Goal: Task Accomplishment & Management: Complete application form

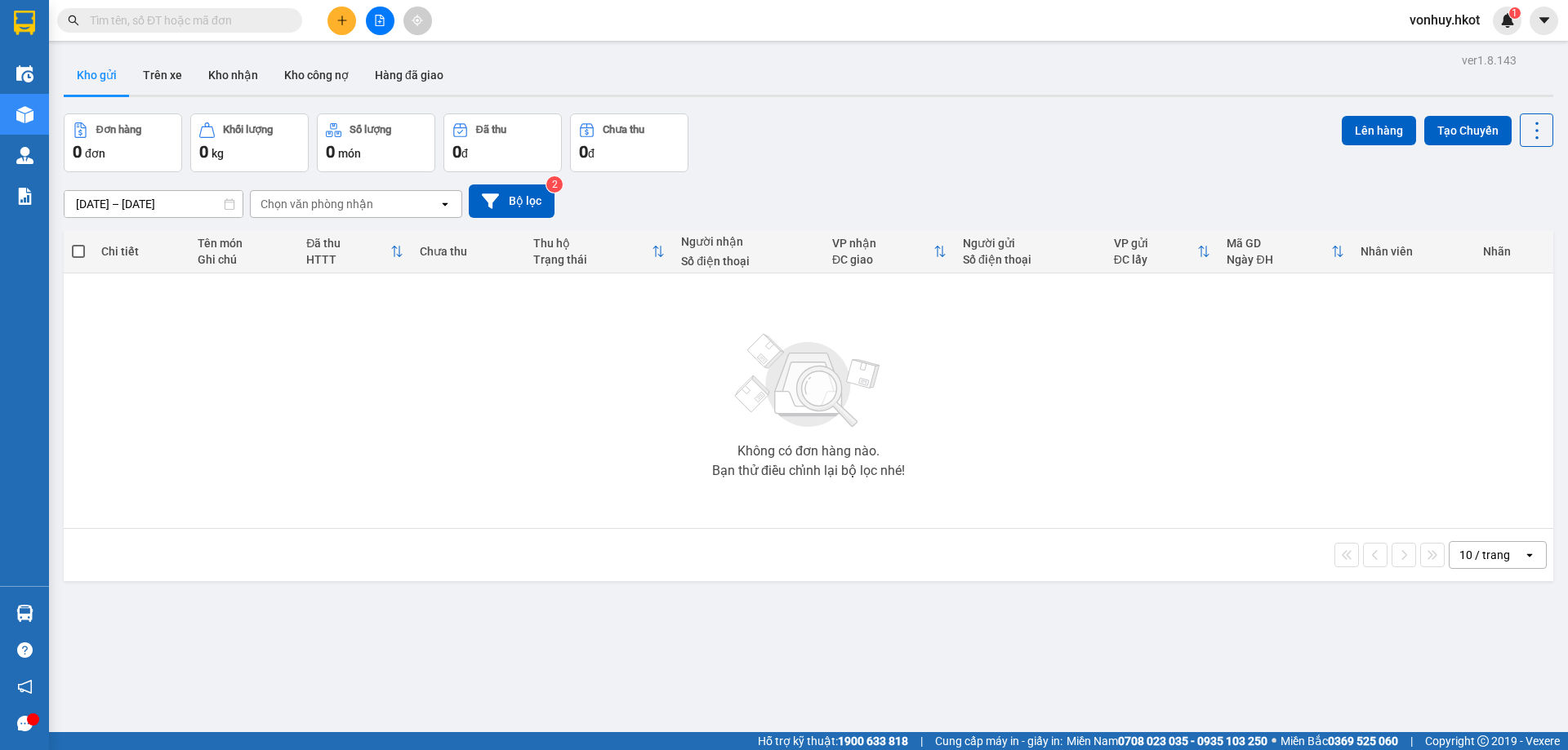
click at [146, 20] on input "text" at bounding box center [185, 20] width 193 height 18
paste input "132VCC2107250002"
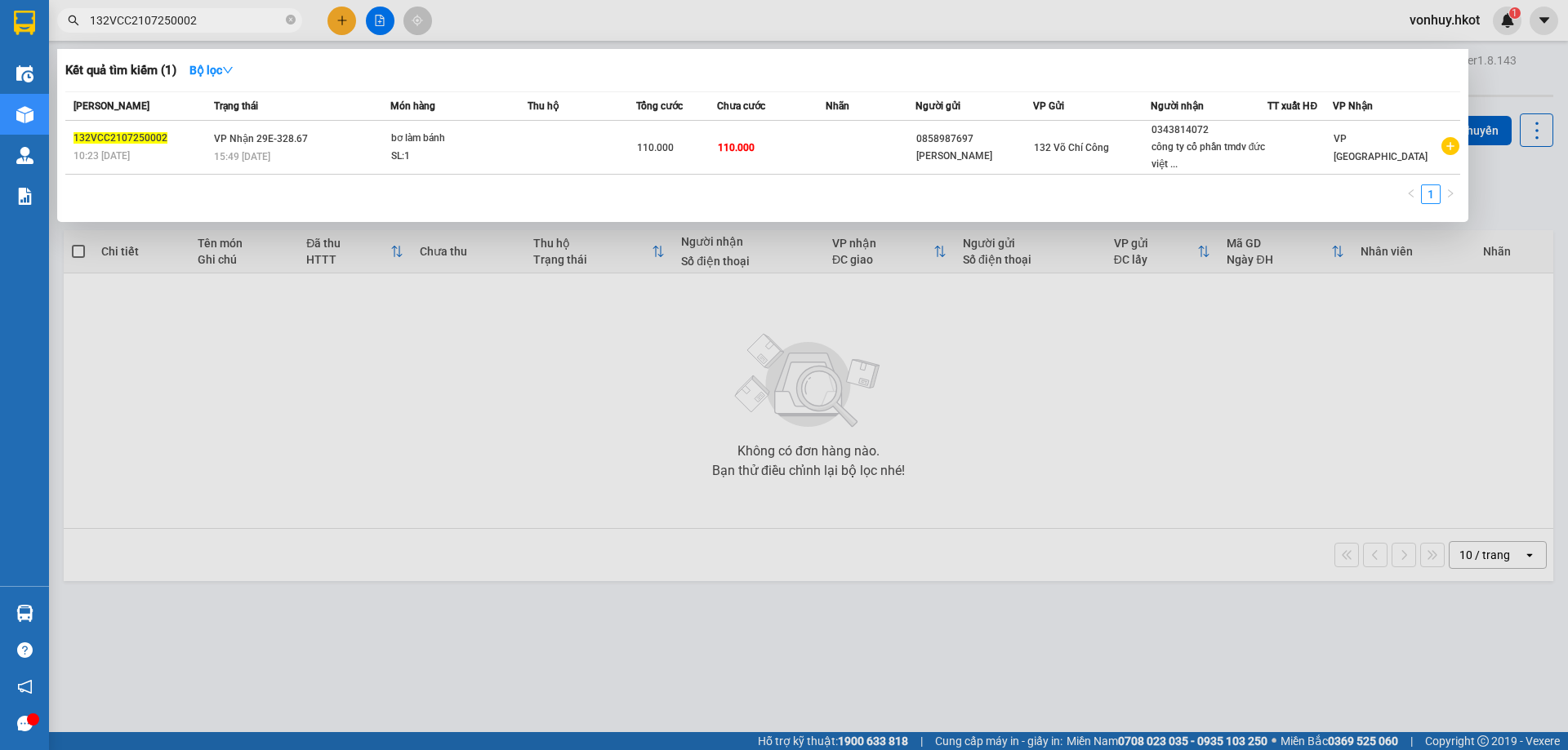
type input "132VCC2107250002"
click at [574, 347] on div at bounding box center [784, 375] width 1568 height 750
click at [286, 17] on icon "close-circle" at bounding box center [291, 19] width 10 height 10
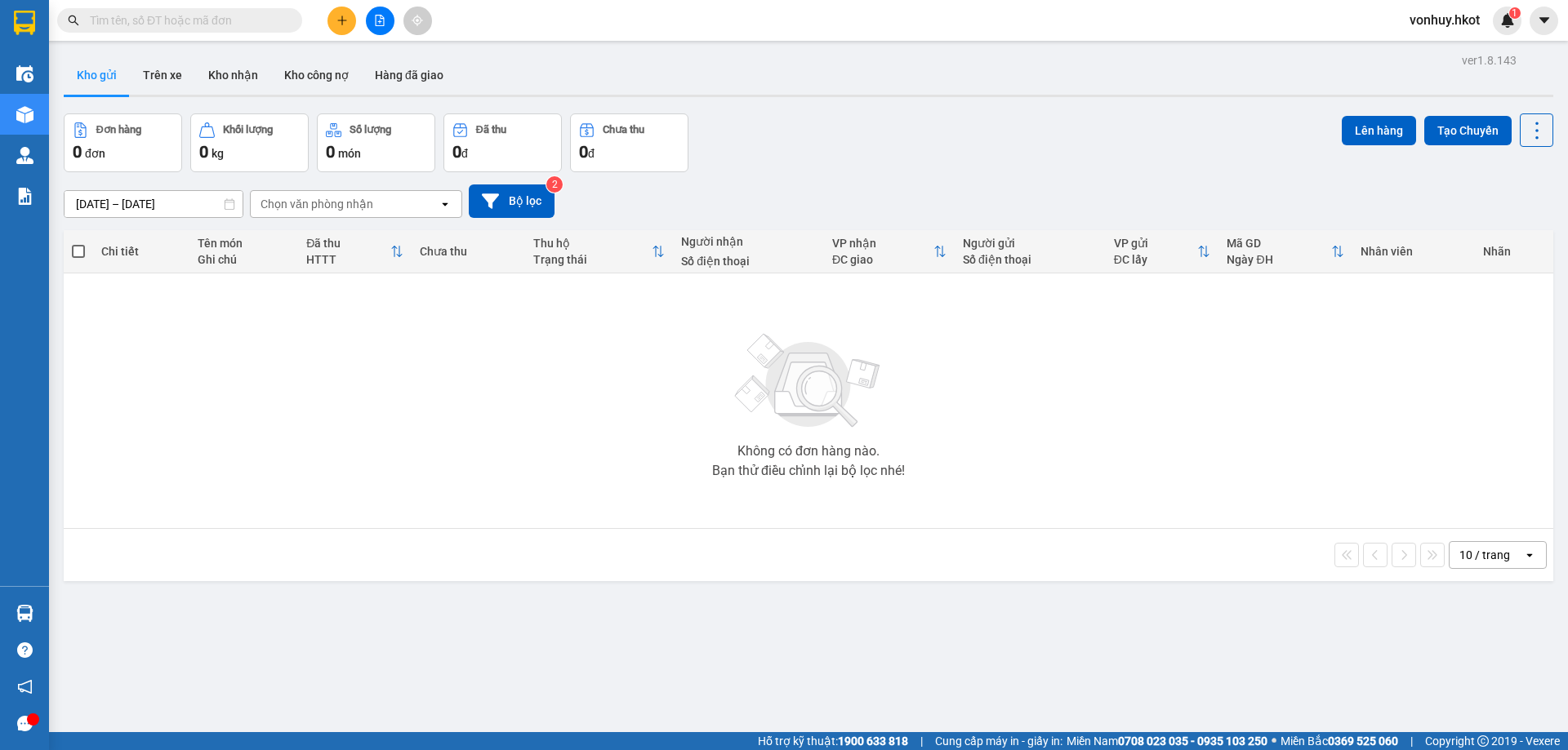
paste input "132VCC0207250035"
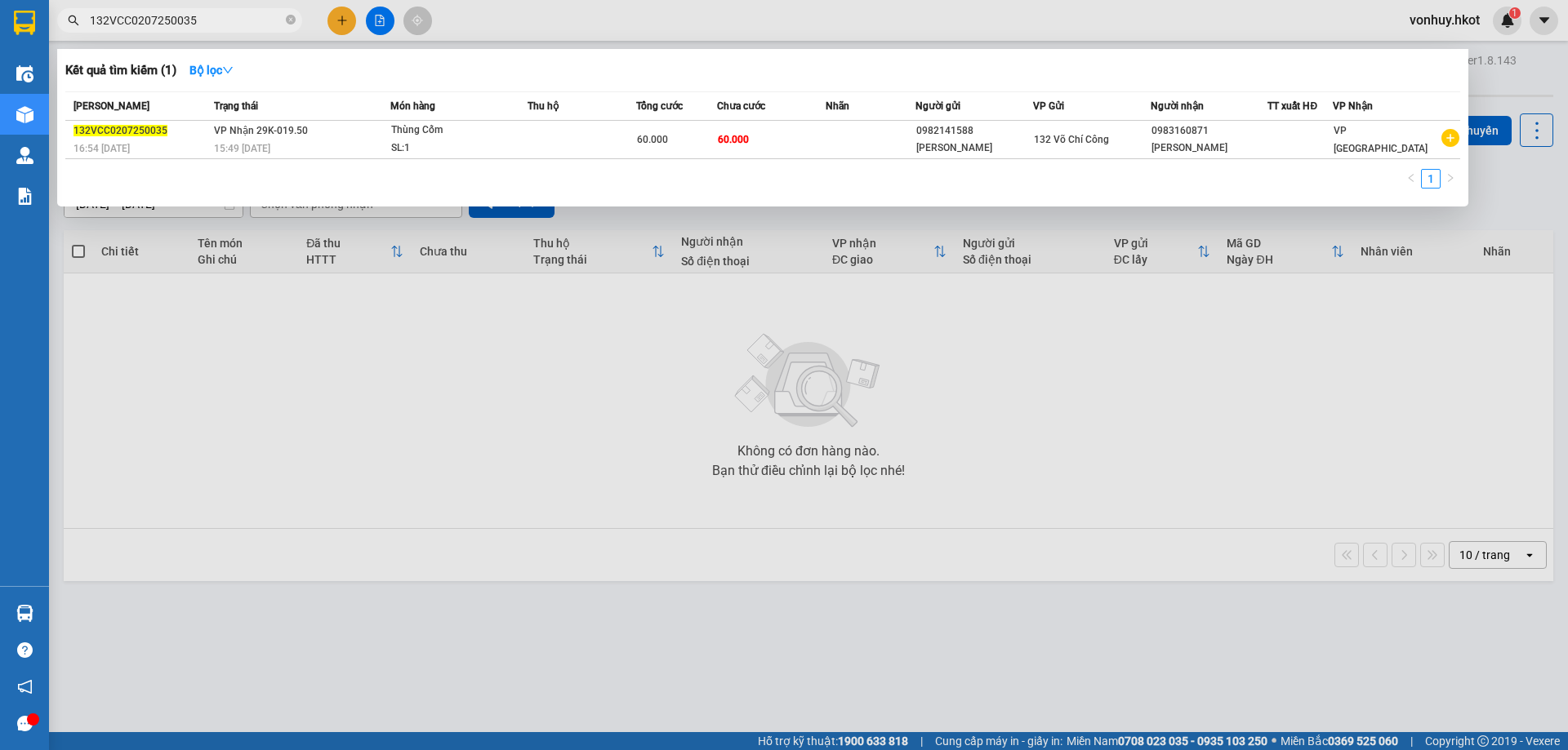
type input "132VCC0207250035"
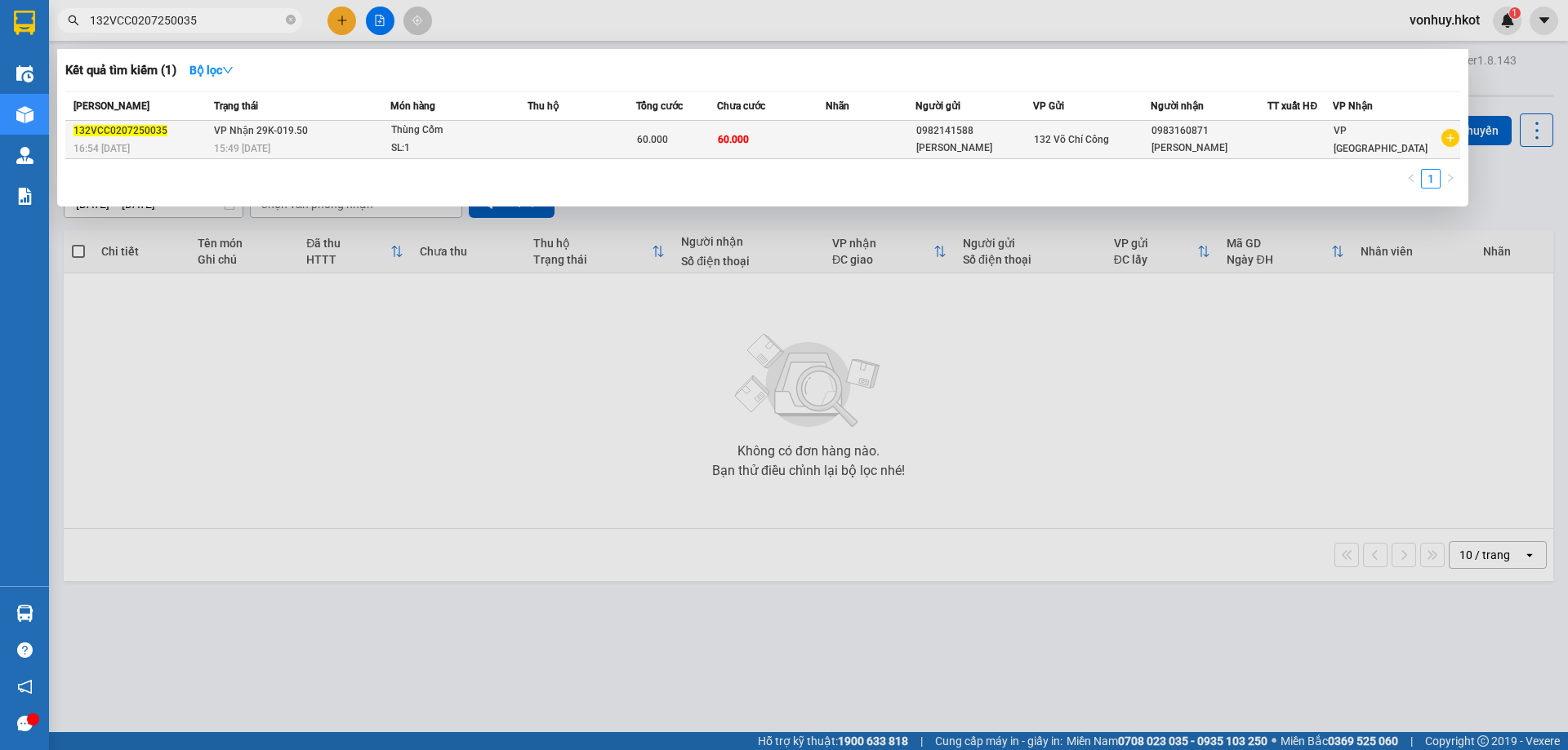
click at [606, 144] on td at bounding box center [582, 140] width 108 height 38
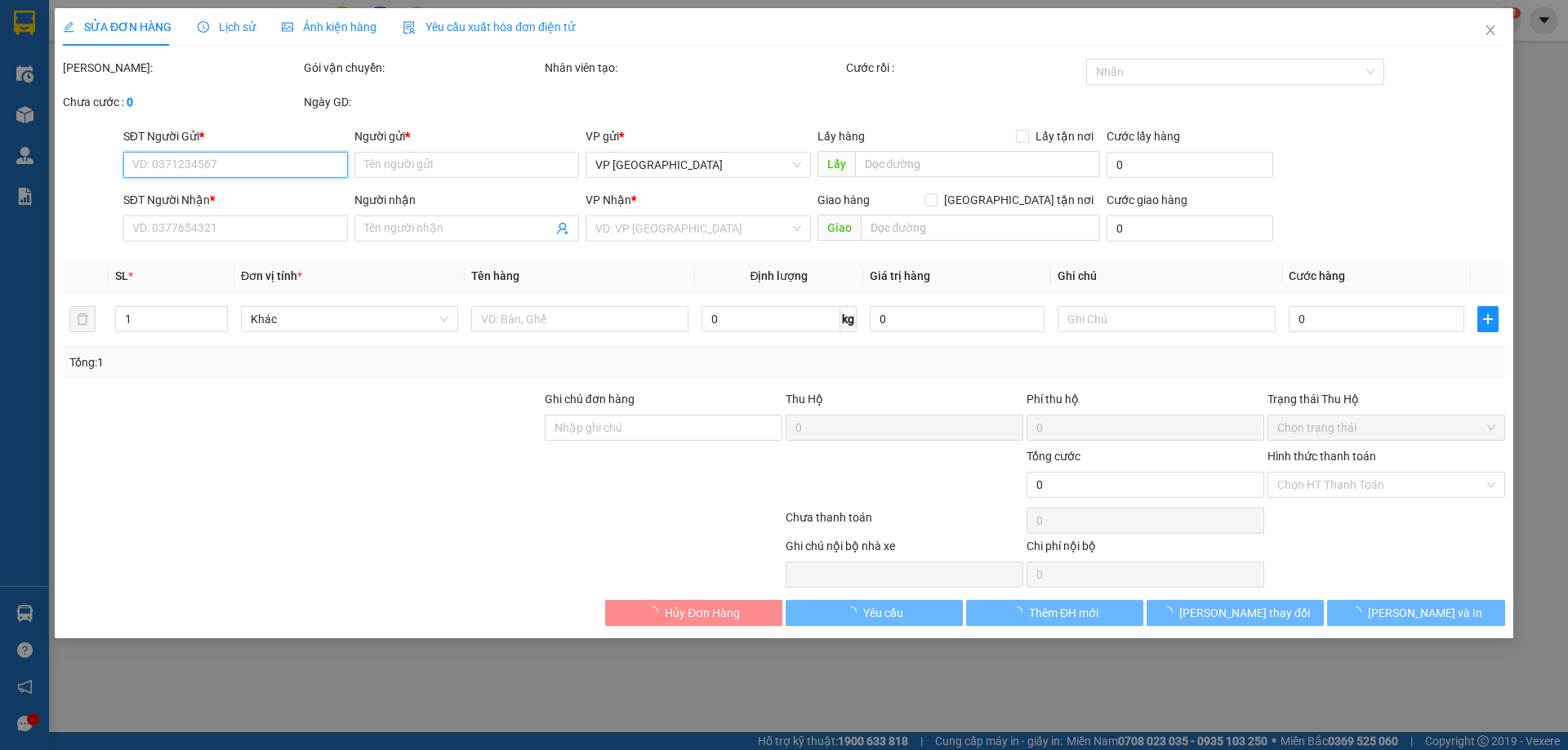
type input "0982141588"
type input "[PERSON_NAME]"
type input "0983160871"
type input "[PERSON_NAME]"
type input "60.000"
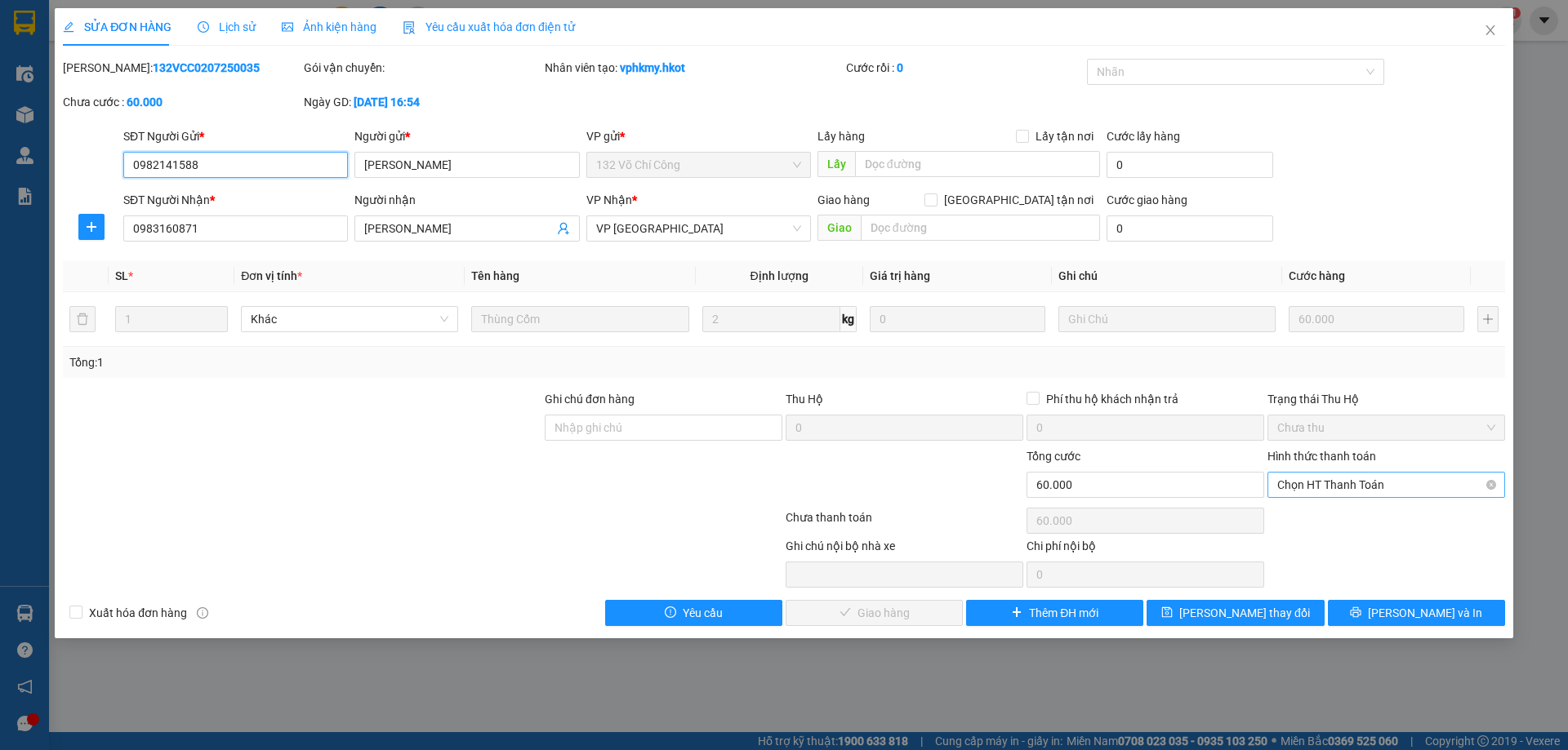
click at [1341, 488] on span "Chọn HT Thanh Toán" at bounding box center [1385, 485] width 218 height 25
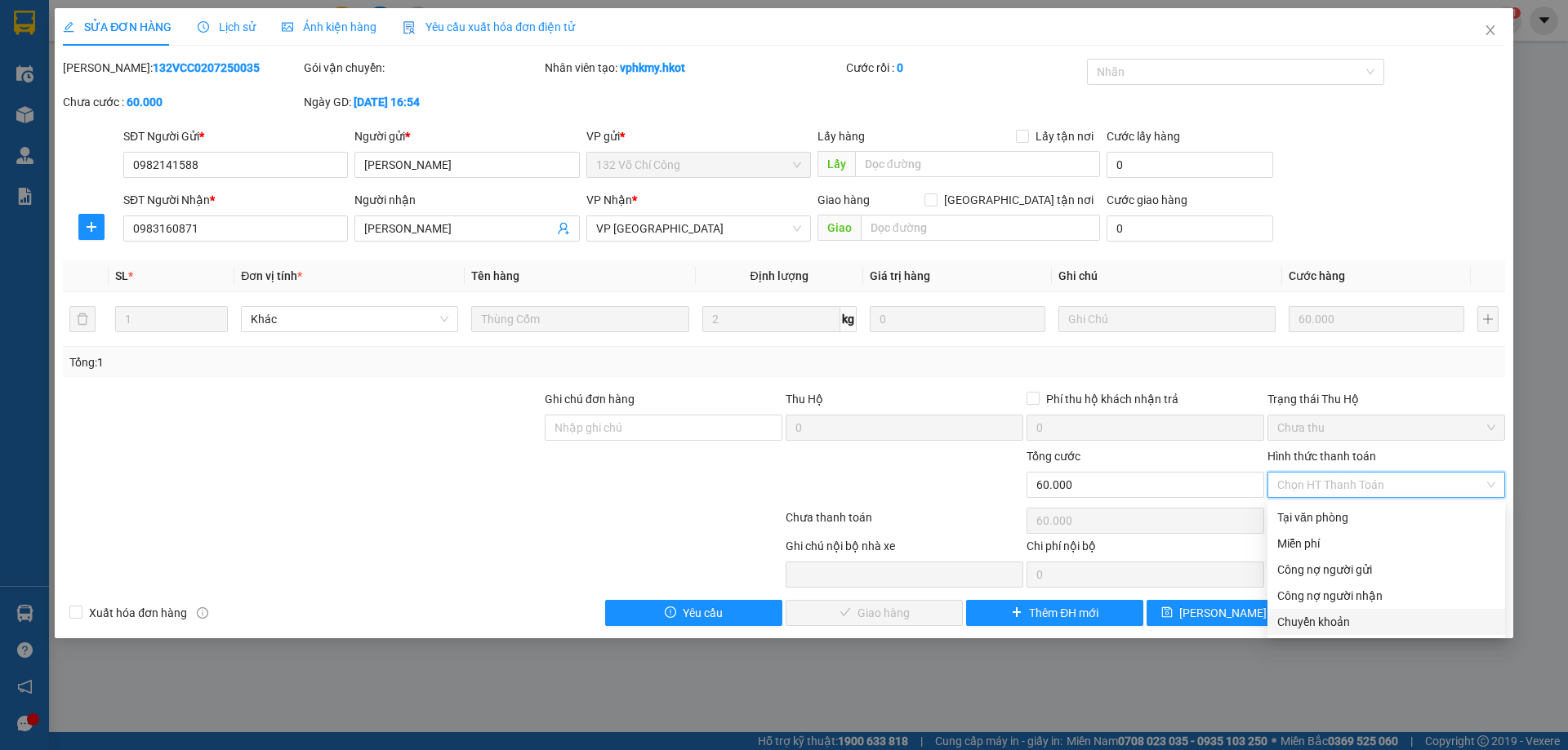
click at [1341, 616] on div "Chuyển khoản" at bounding box center [1385, 622] width 218 height 18
type input "0"
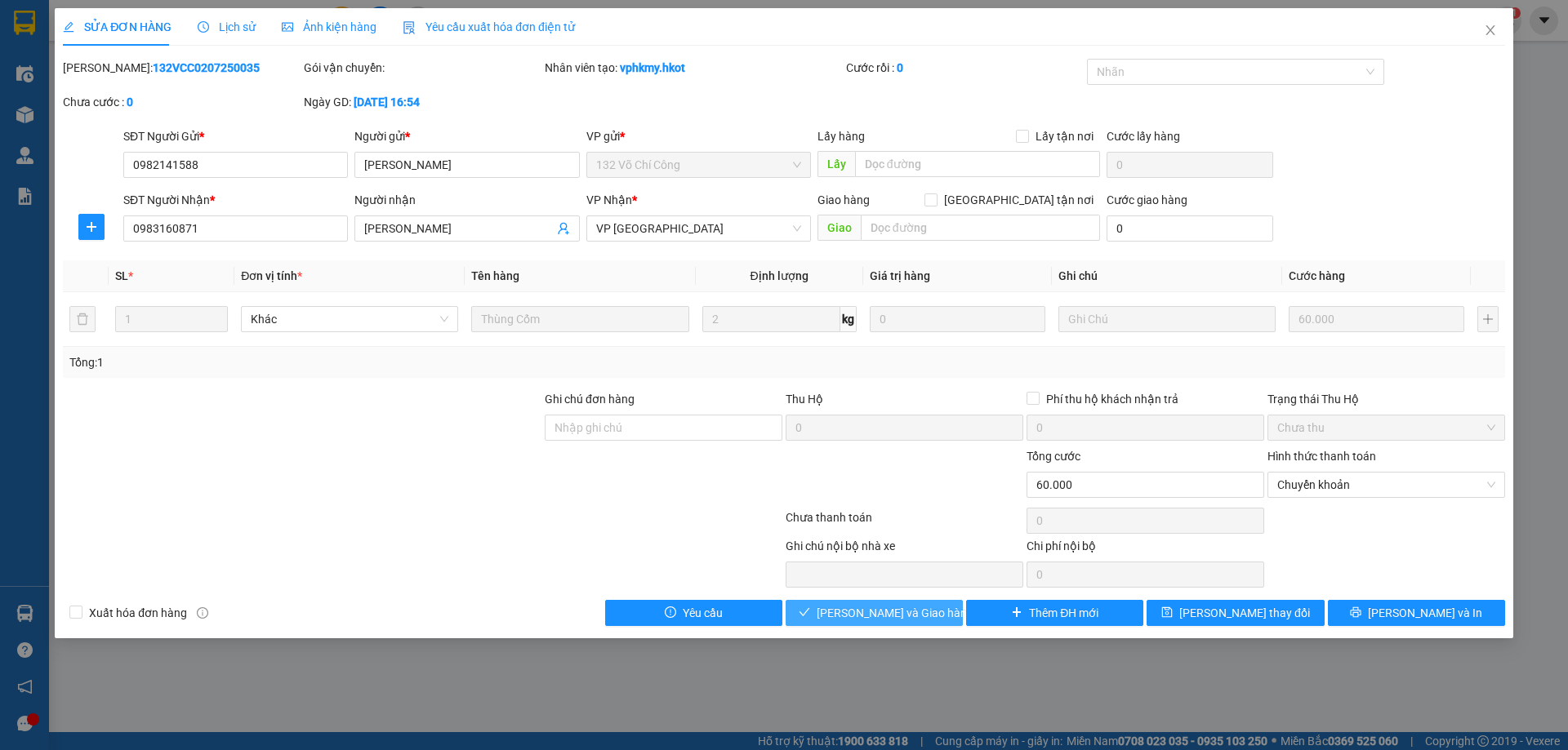
click at [892, 615] on span "[PERSON_NAME] và Giao hàng" at bounding box center [895, 612] width 157 height 18
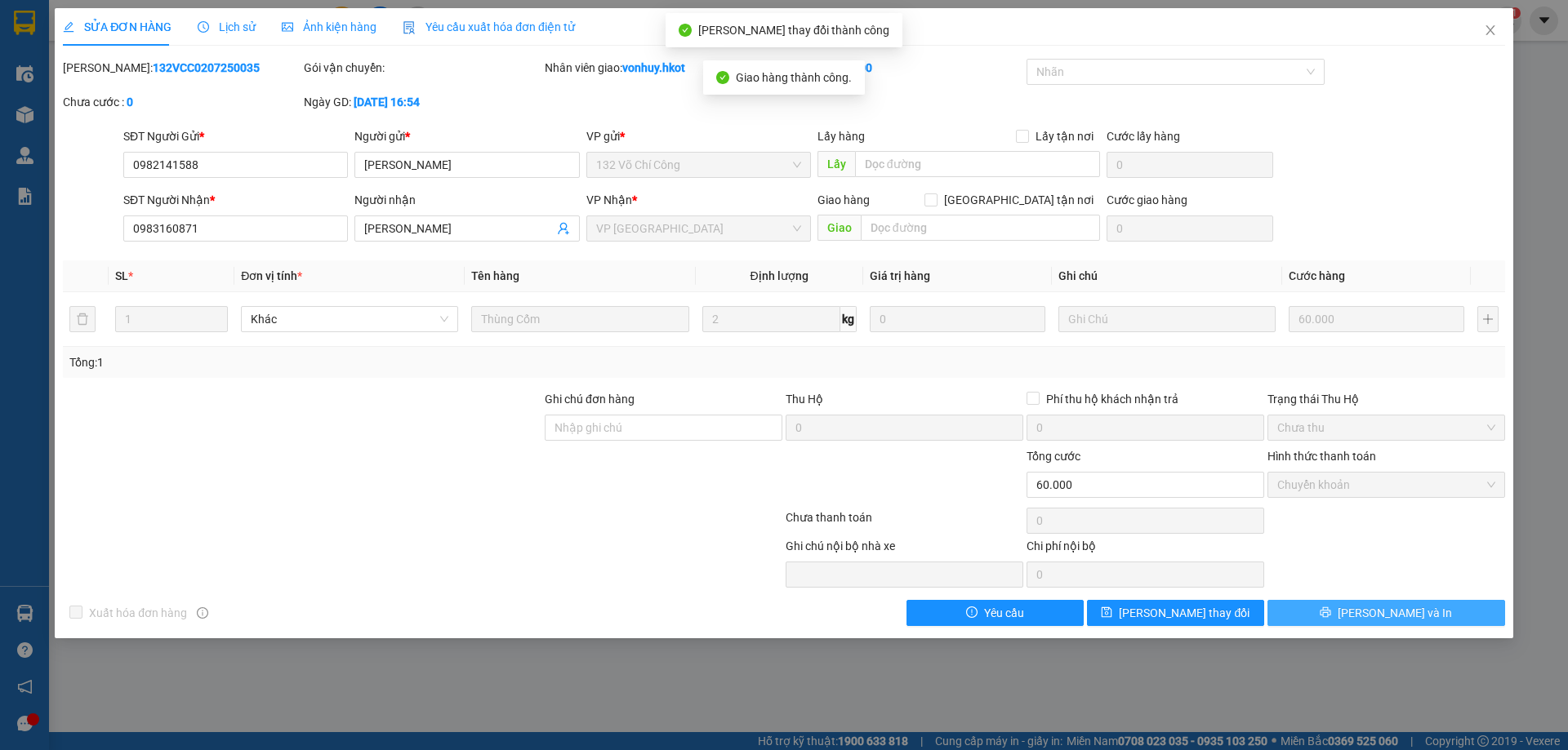
click at [1407, 618] on span "[PERSON_NAME] và In" at bounding box center [1394, 612] width 114 height 18
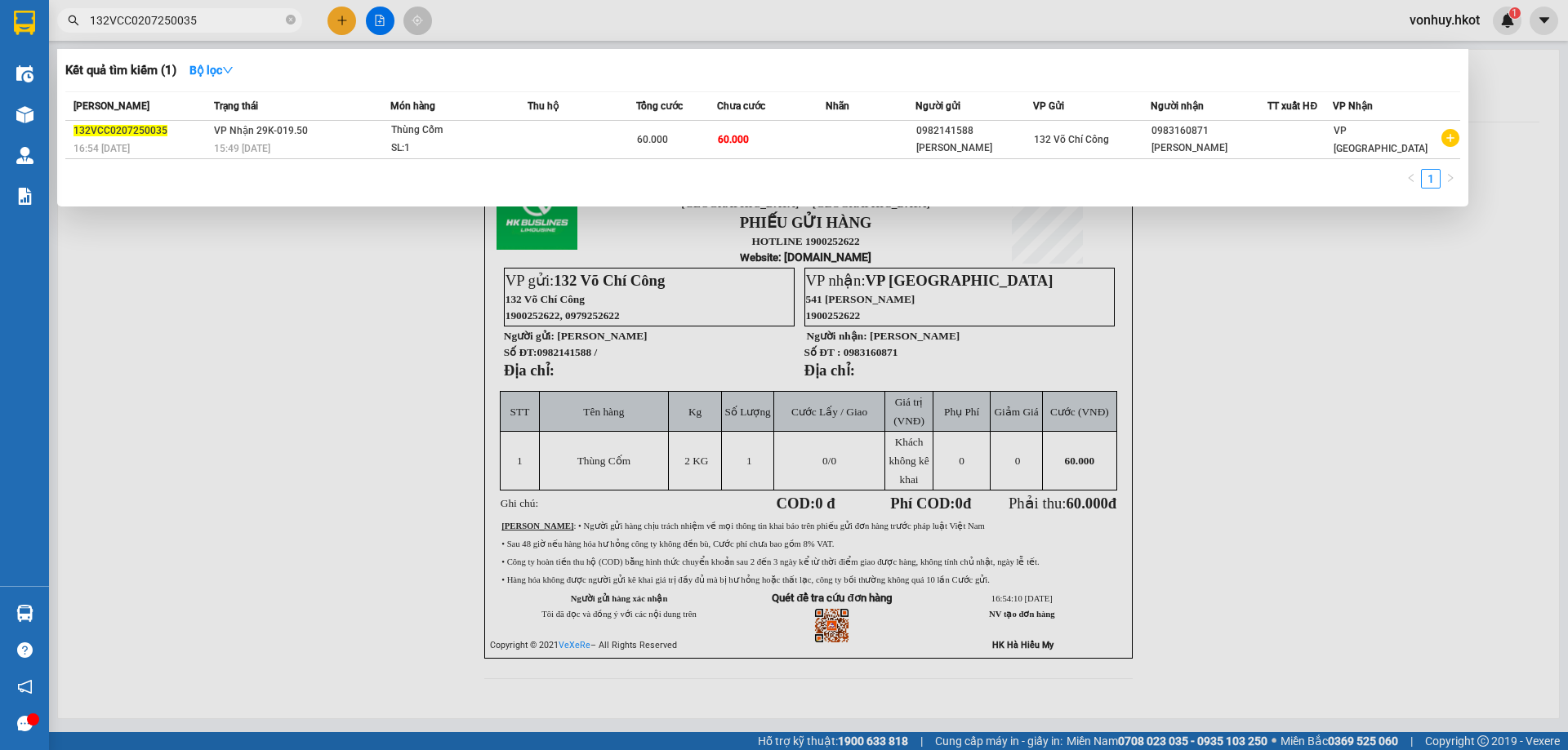
click at [198, 16] on input "132VCC0207250035" at bounding box center [185, 20] width 193 height 18
drag, startPoint x: 201, startPoint y: 16, endPoint x: 61, endPoint y: 16, distance: 140.0
click at [61, 16] on span "132VCC0207250035" at bounding box center [180, 21] width 245 height 25
paste input "2107250002"
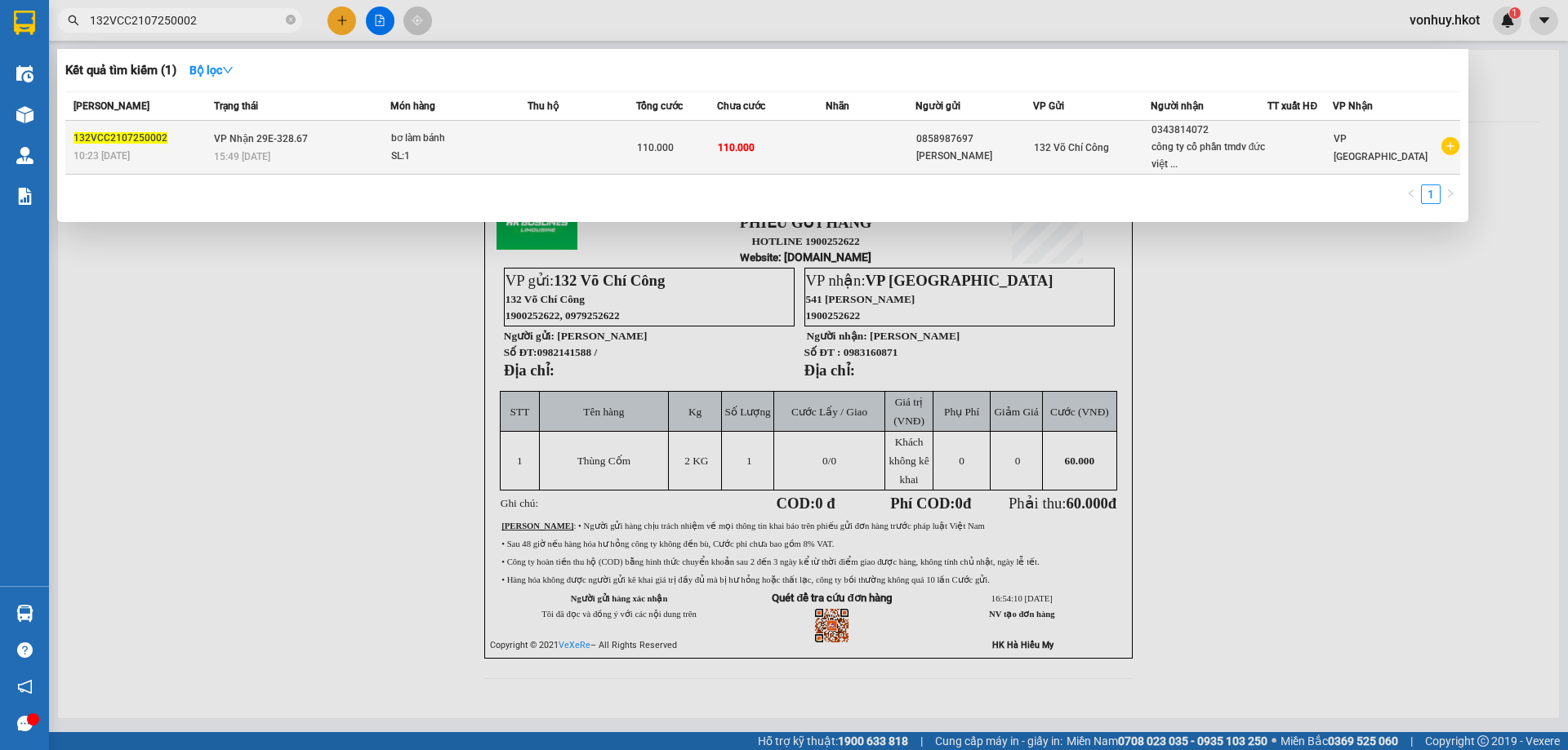
type input "132VCC2107250002"
click at [197, 141] on div "132VCC2107250002" at bounding box center [141, 139] width 136 height 17
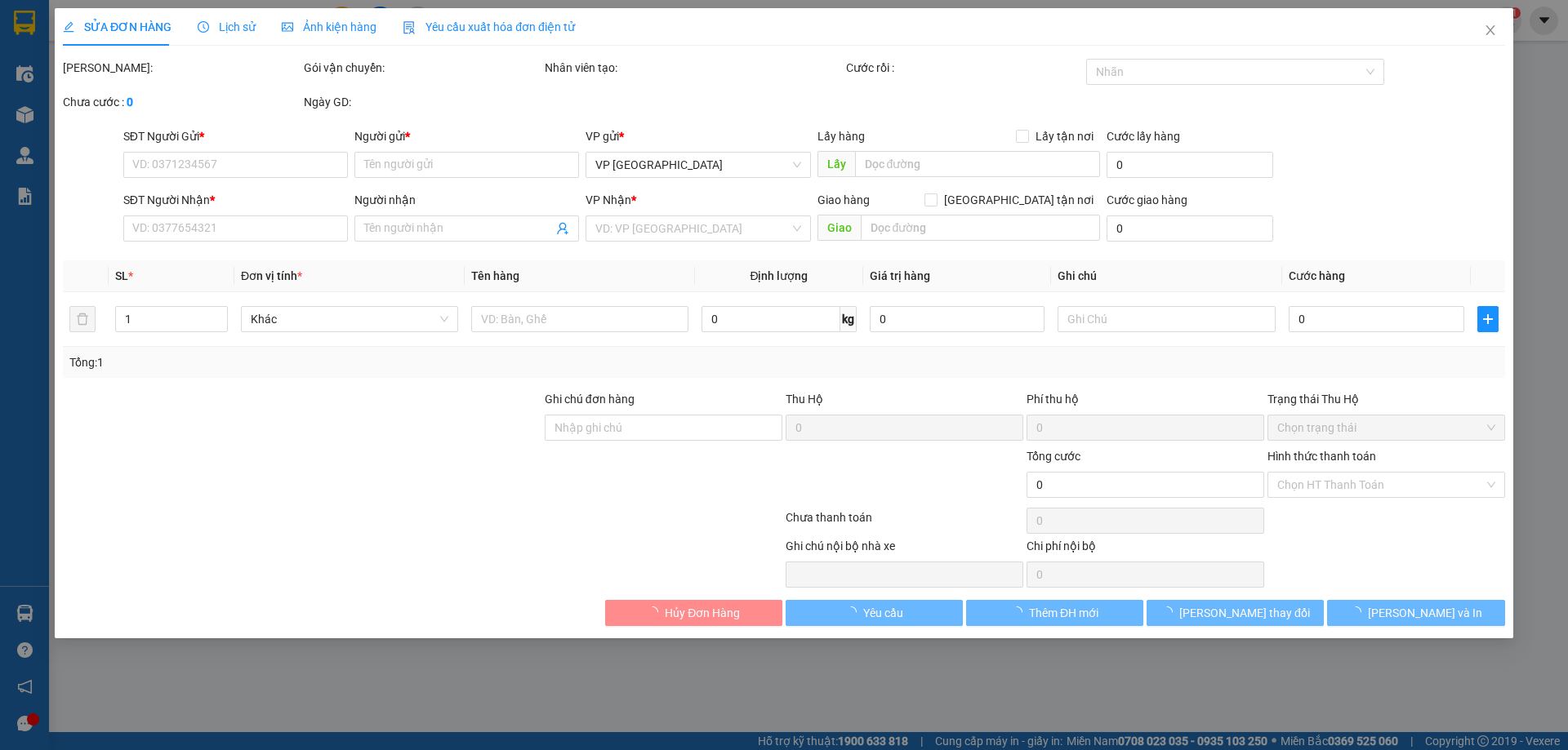
type input "0858987697"
type input "[PERSON_NAME]"
type input "0343814072"
type input "công ty cổ phần tmdv đức việt [GEOGRAPHIC_DATA]"
type input "110.000"
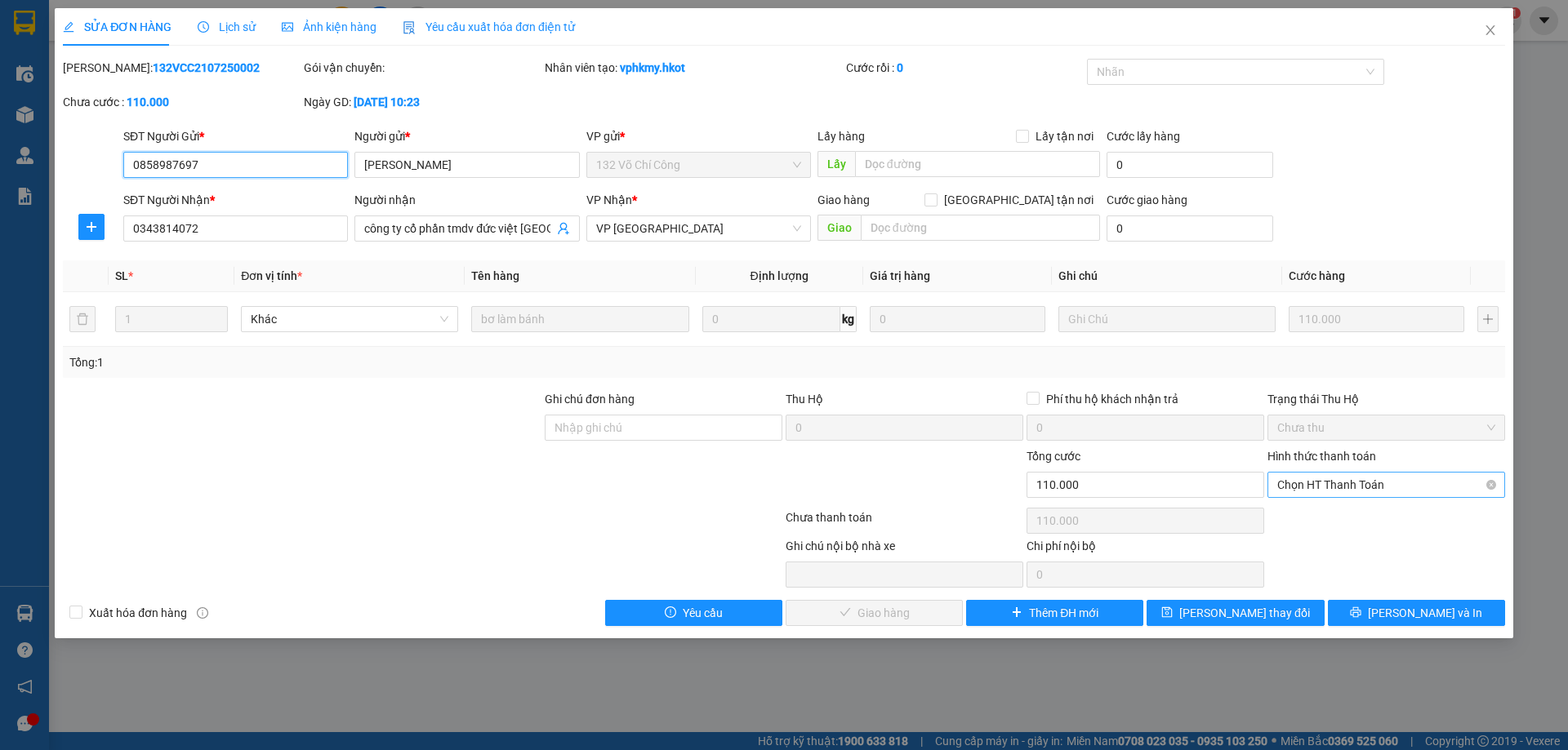
click at [1370, 484] on span "Chọn HT Thanh Toán" at bounding box center [1385, 485] width 218 height 25
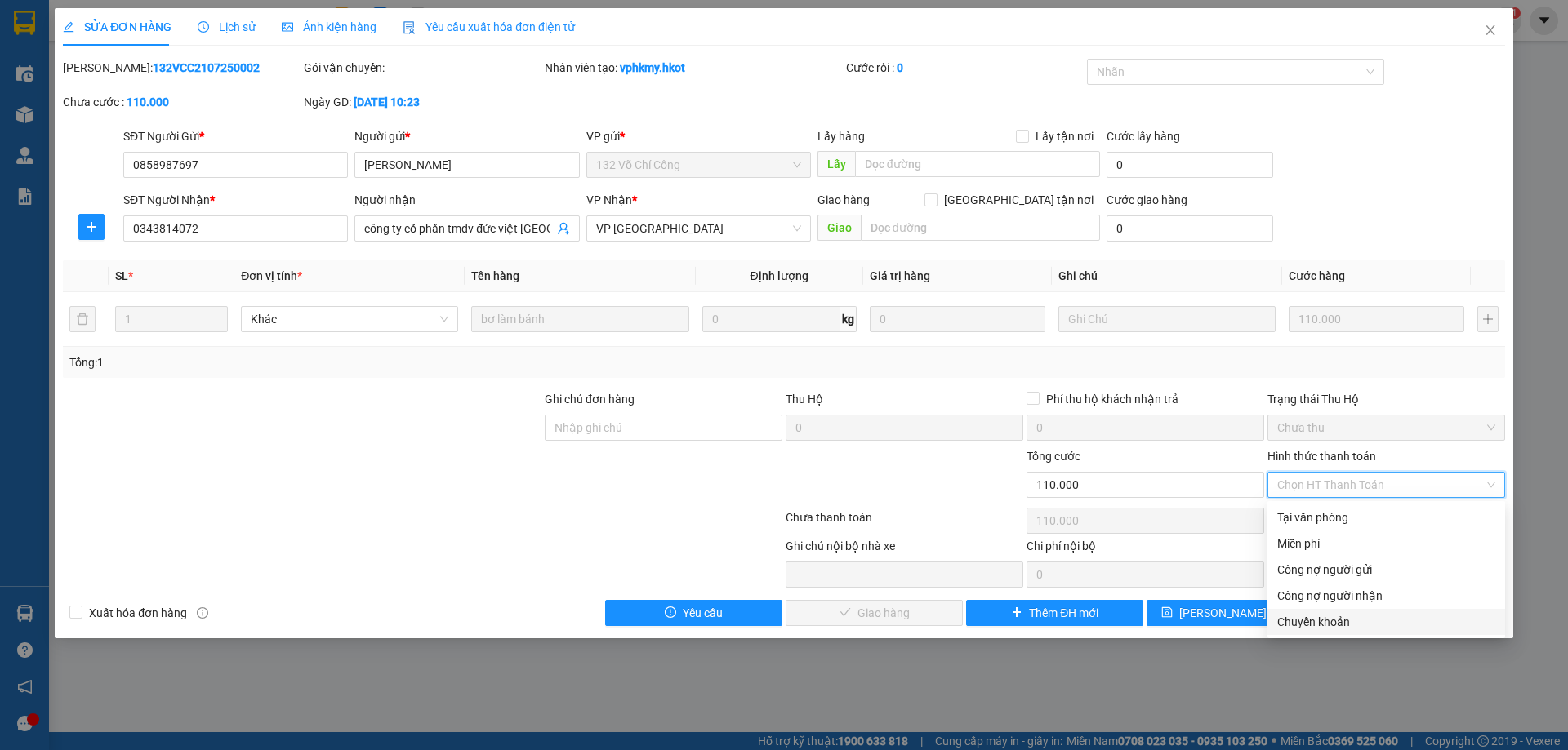
click at [1339, 623] on div "Chuyển khoản" at bounding box center [1385, 622] width 218 height 18
type input "0"
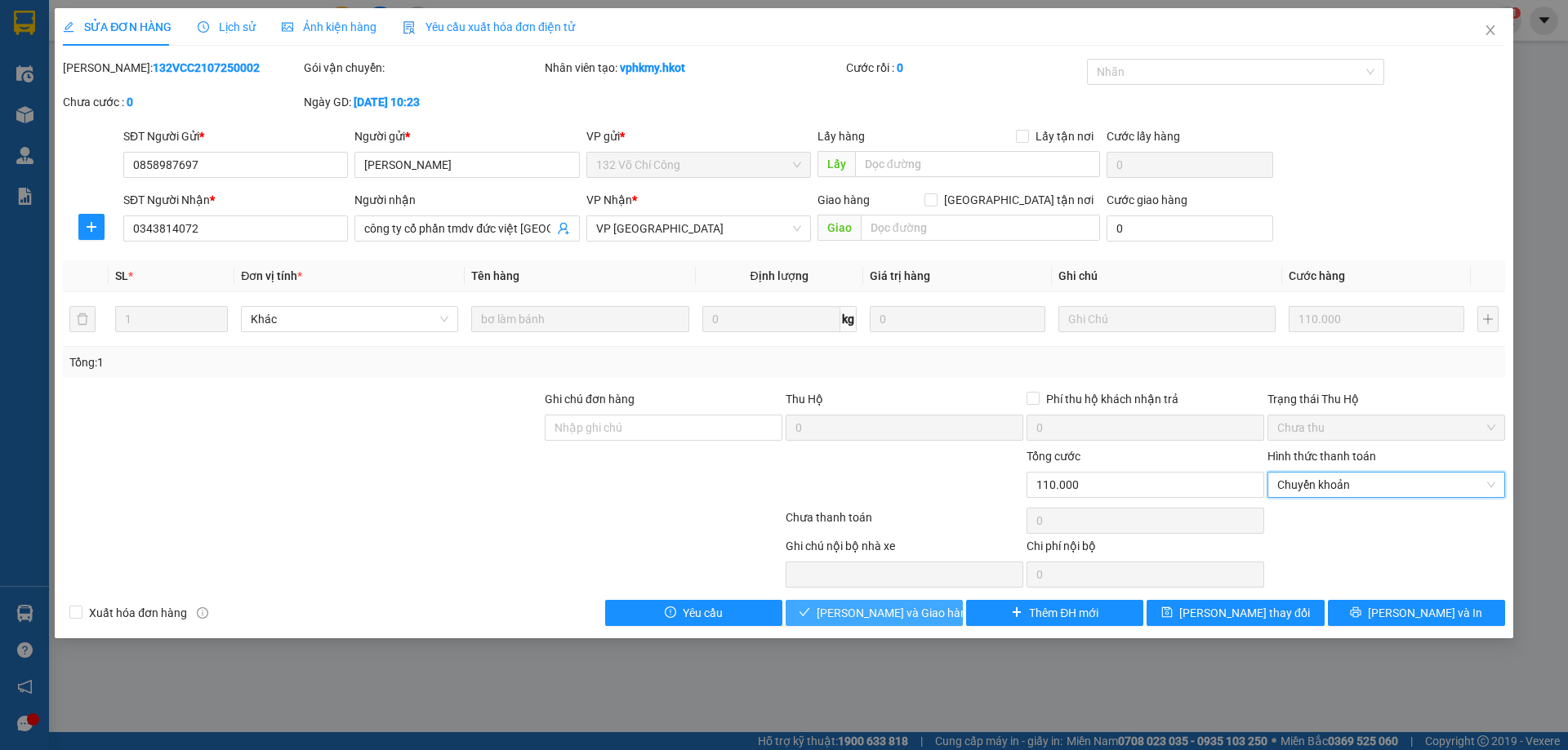
click at [894, 605] on span "[PERSON_NAME] và Giao hàng" at bounding box center [895, 612] width 157 height 18
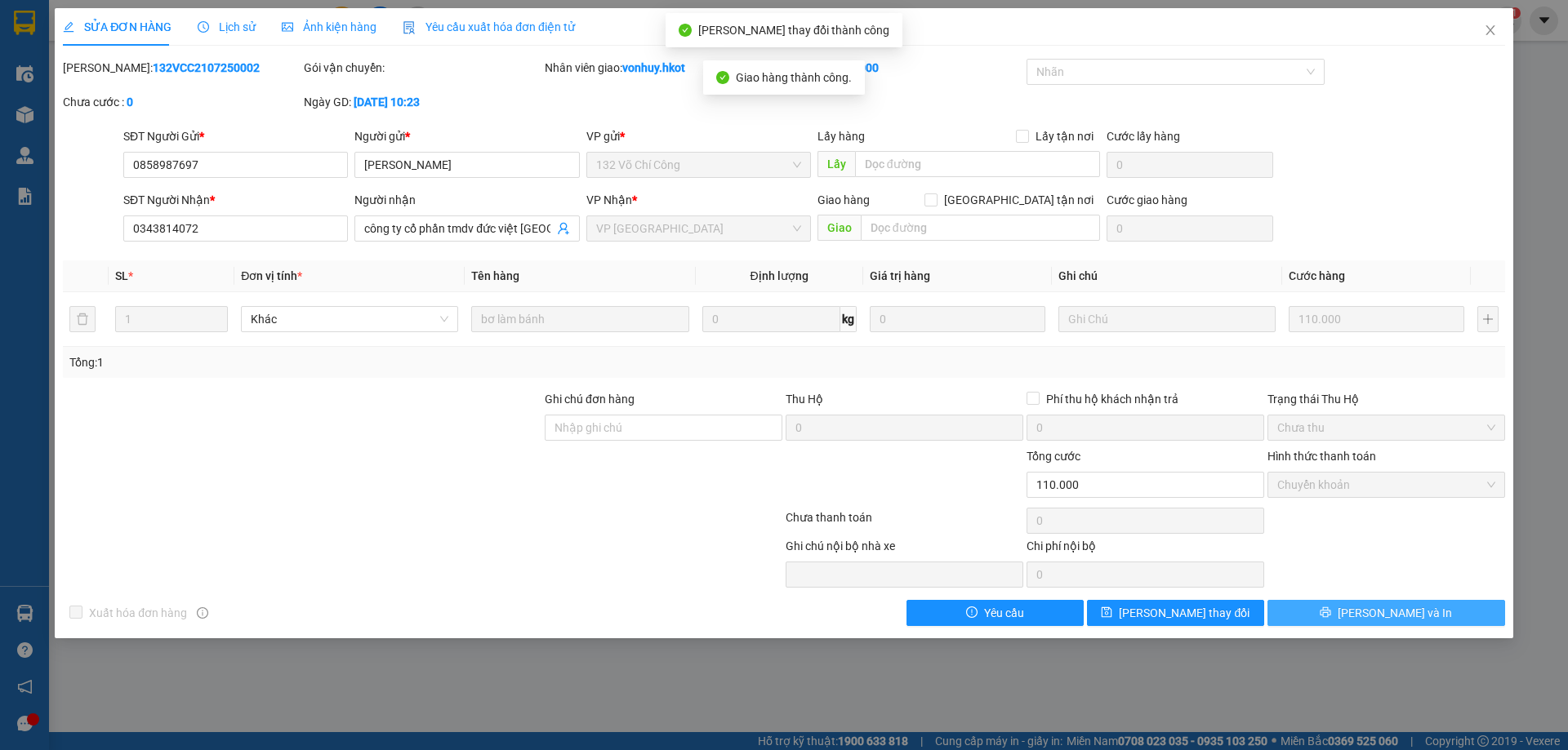
click at [1401, 614] on span "[PERSON_NAME] và In" at bounding box center [1394, 612] width 114 height 18
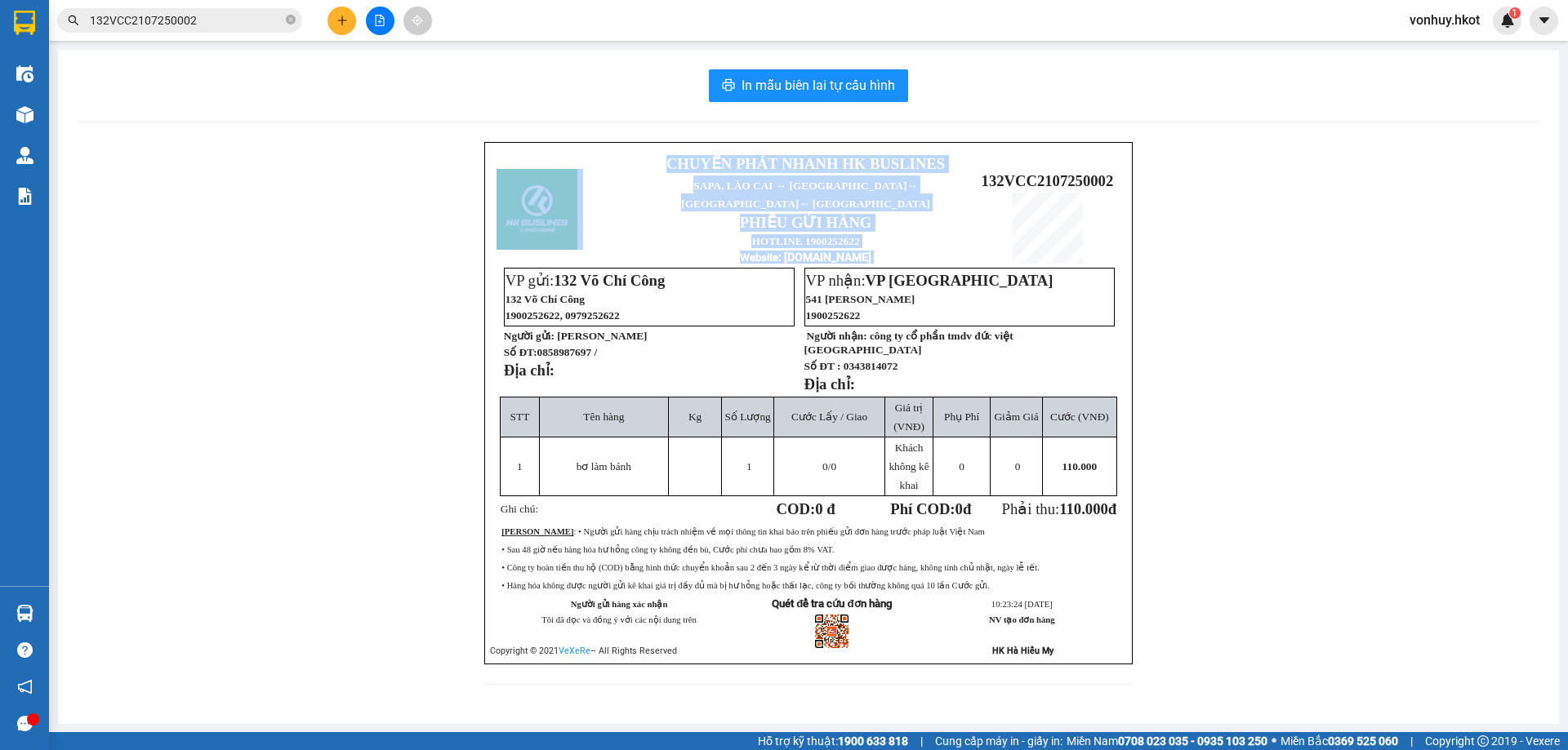
drag, startPoint x: 981, startPoint y: 165, endPoint x: 1123, endPoint y: 153, distance: 142.5
click at [1123, 153] on div "CHUYỂN PHÁT NHANH HK BUSLINES SAPA, [GEOGRAPHIC_DATA] ↔ [GEOGRAPHIC_DATA] ↔ [GE…" at bounding box center [808, 403] width 648 height 523
copy table "CHUYỂN PHÁT NHANH HK BUSLINES SAPA, [GEOGRAPHIC_DATA] ↔ [GEOGRAPHIC_DATA] ↔ [GE…"
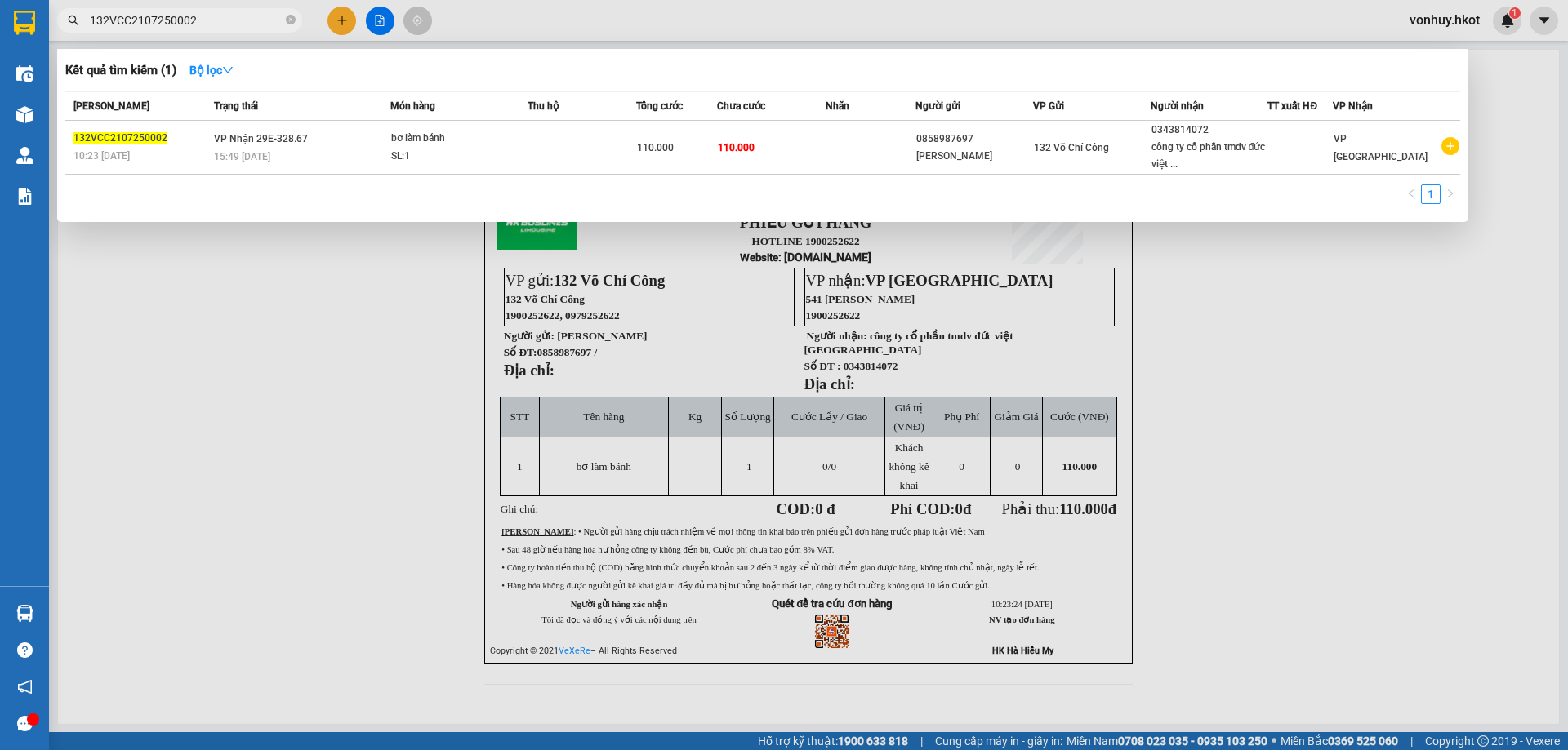
click at [236, 25] on input "132VCC2107250002" at bounding box center [185, 20] width 193 height 18
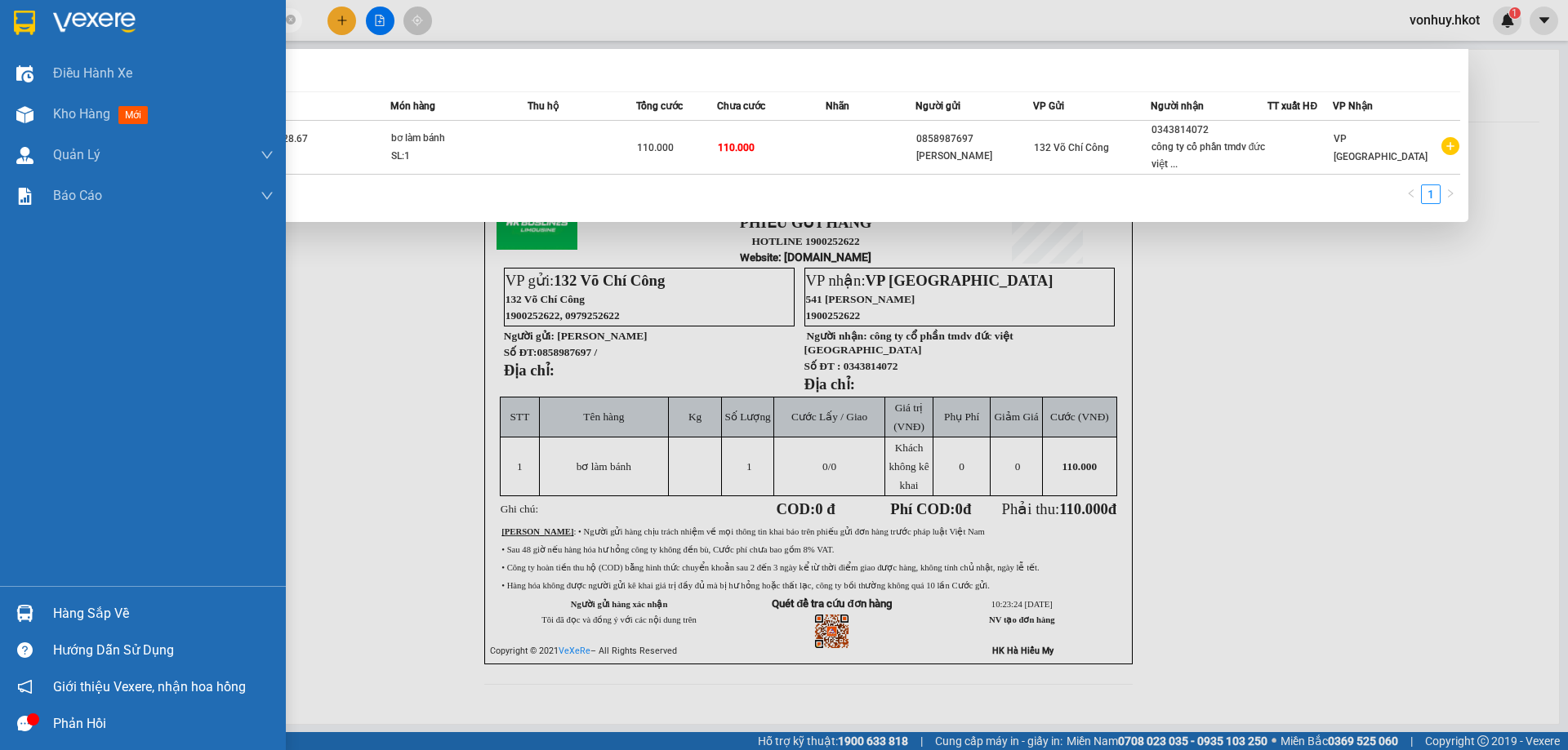
drag, startPoint x: 236, startPoint y: 25, endPoint x: 38, endPoint y: 24, distance: 198.0
click at [38, 24] on section "Kết quả tìm kiếm ( 1 ) Bộ lọc Mã ĐH Trạng thái Món hàng Thu hộ Tổng cước Chưa c…" at bounding box center [784, 375] width 1568 height 750
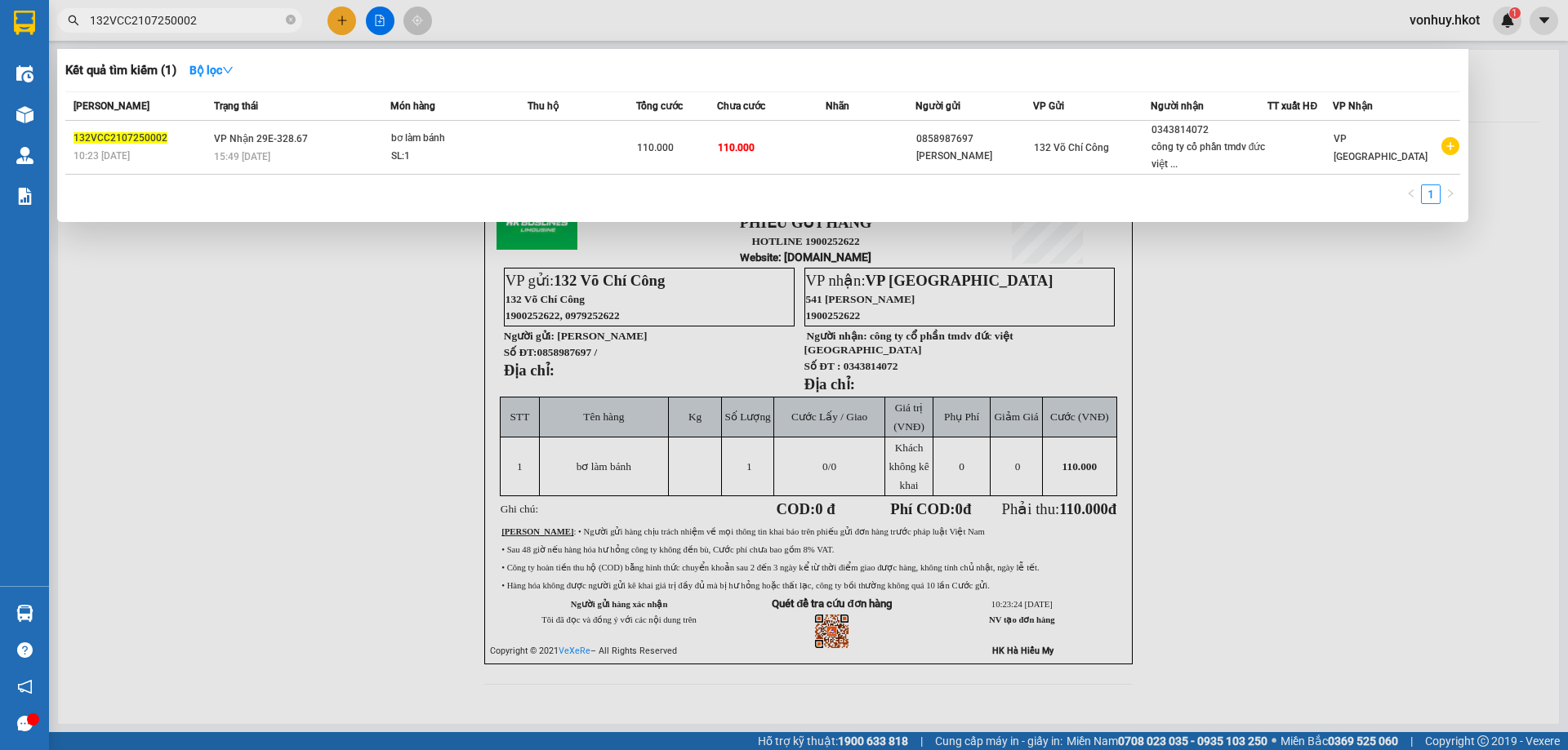
drag, startPoint x: 231, startPoint y: 20, endPoint x: 49, endPoint y: 20, distance: 182.0
click at [49, 20] on div "132VCC2107250002" at bounding box center [159, 21] width 319 height 25
drag, startPoint x: 204, startPoint y: 25, endPoint x: 77, endPoint y: 16, distance: 127.3
click at [77, 16] on div "132VCC2107250002" at bounding box center [159, 21] width 319 height 25
paste input "0207250035"
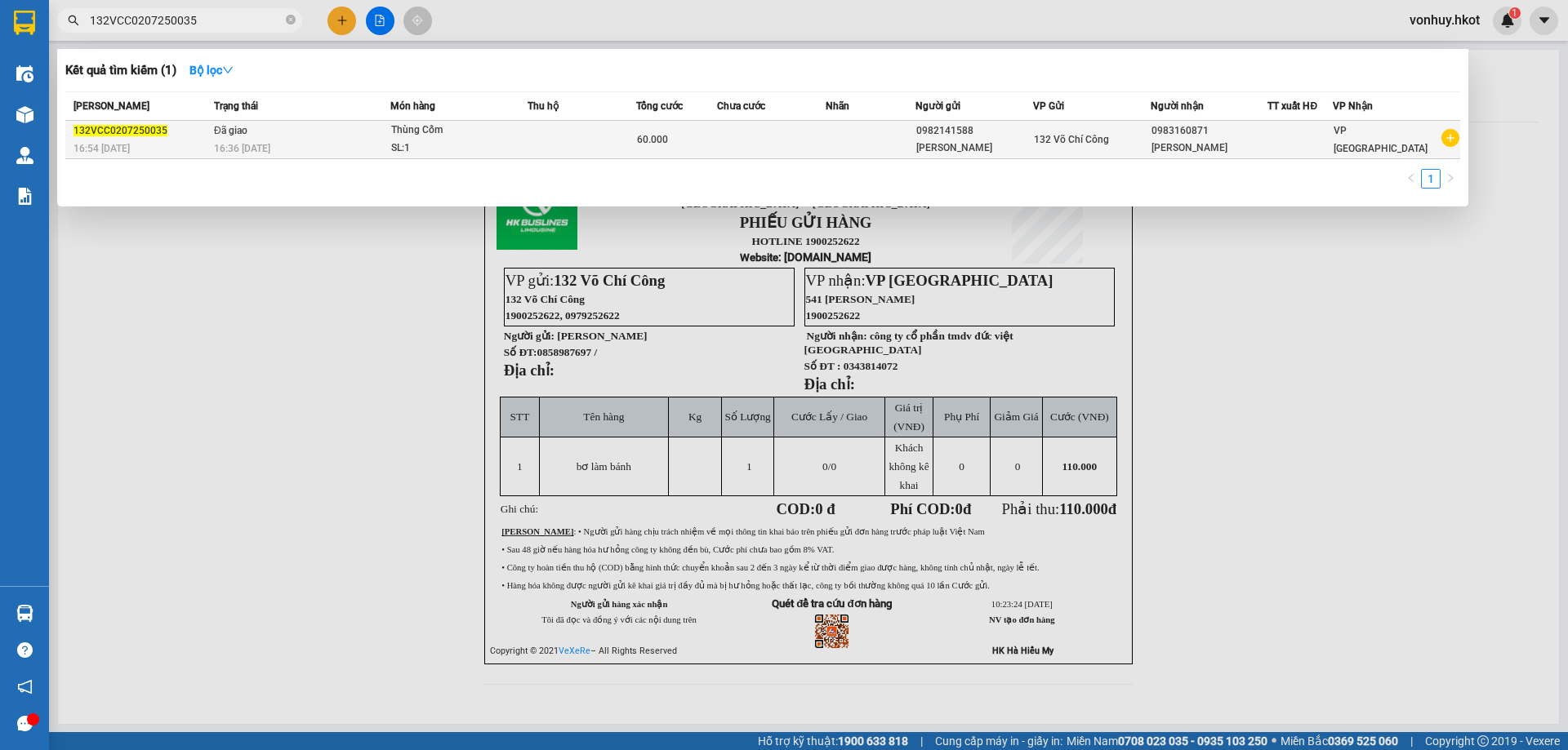
type input "132VCC0207250035"
click at [534, 140] on td at bounding box center [582, 140] width 108 height 38
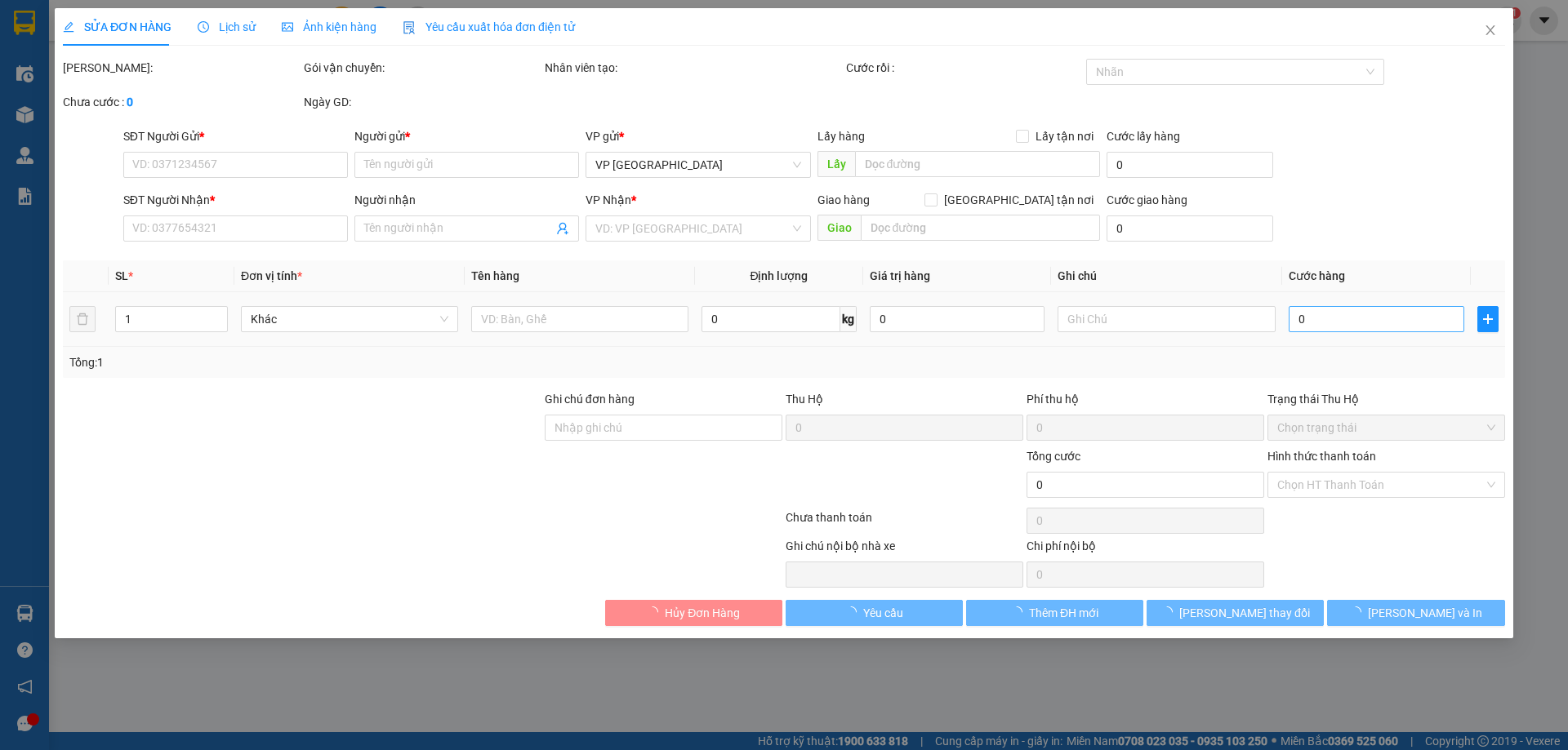
type input "0982141588"
type input "[PERSON_NAME]"
type input "0983160871"
type input "[PERSON_NAME]"
type input "60.000"
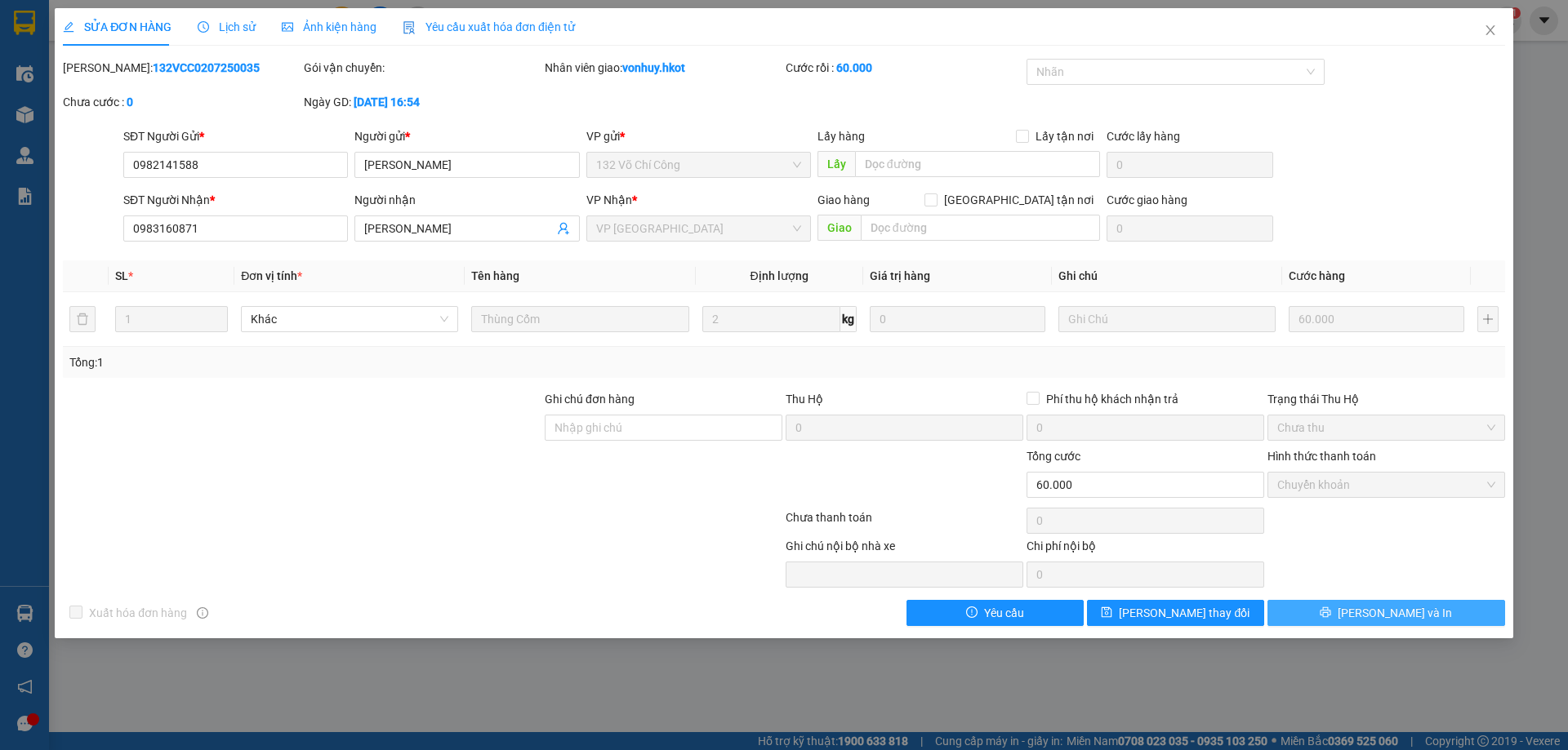
click at [1406, 615] on span "[PERSON_NAME] và In" at bounding box center [1394, 612] width 114 height 18
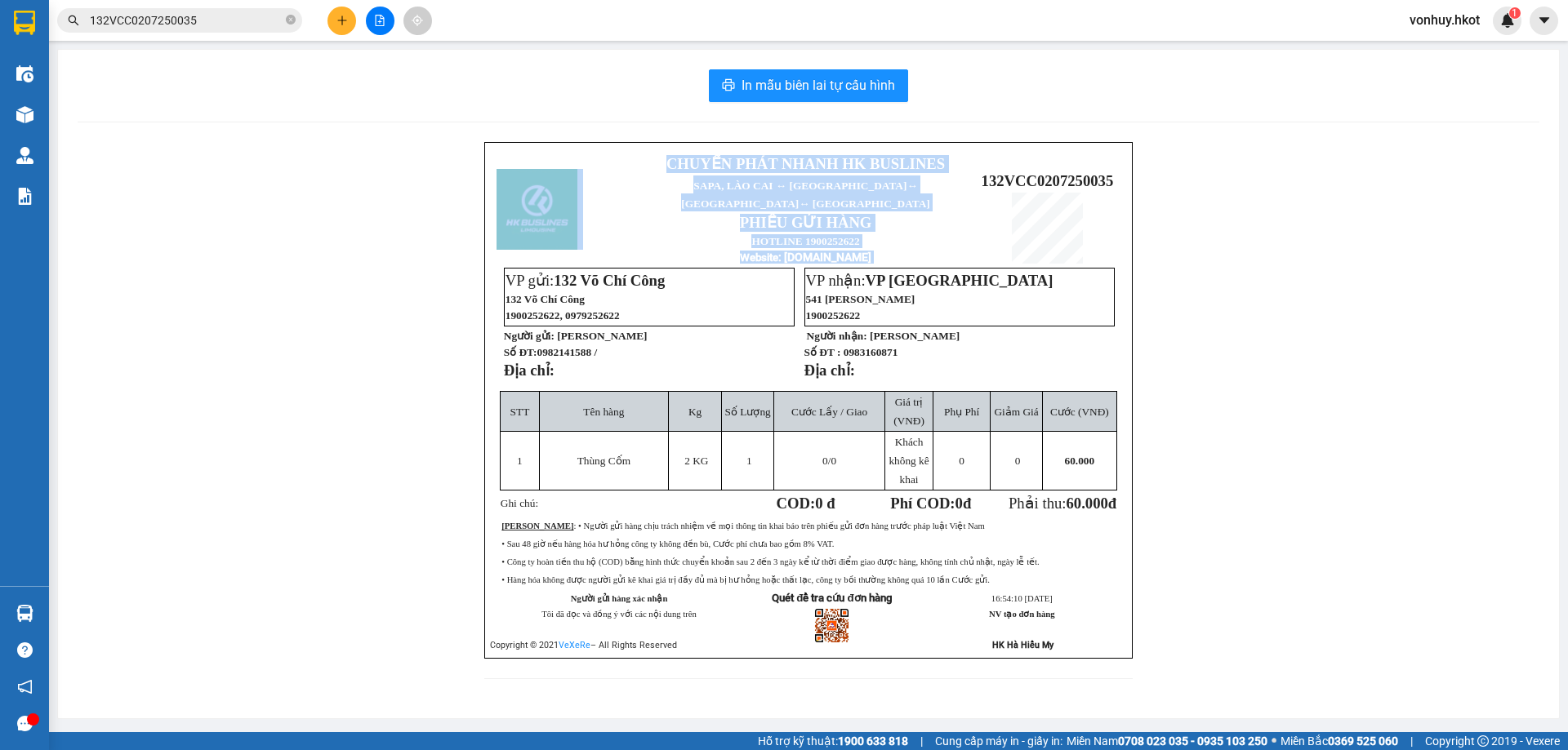
drag, startPoint x: 980, startPoint y: 169, endPoint x: 1123, endPoint y: 169, distance: 143.0
click at [1123, 169] on div "CHUYỂN PHÁT NHANH HK BUSLINES SAPA, [GEOGRAPHIC_DATA] ↔ [GEOGRAPHIC_DATA] ↔ [GE…" at bounding box center [808, 400] width 648 height 517
copy table "CHUYỂN PHÁT NHANH HK BUSLINES SAPA, [GEOGRAPHIC_DATA] ↔ [GEOGRAPHIC_DATA] ↔ [GE…"
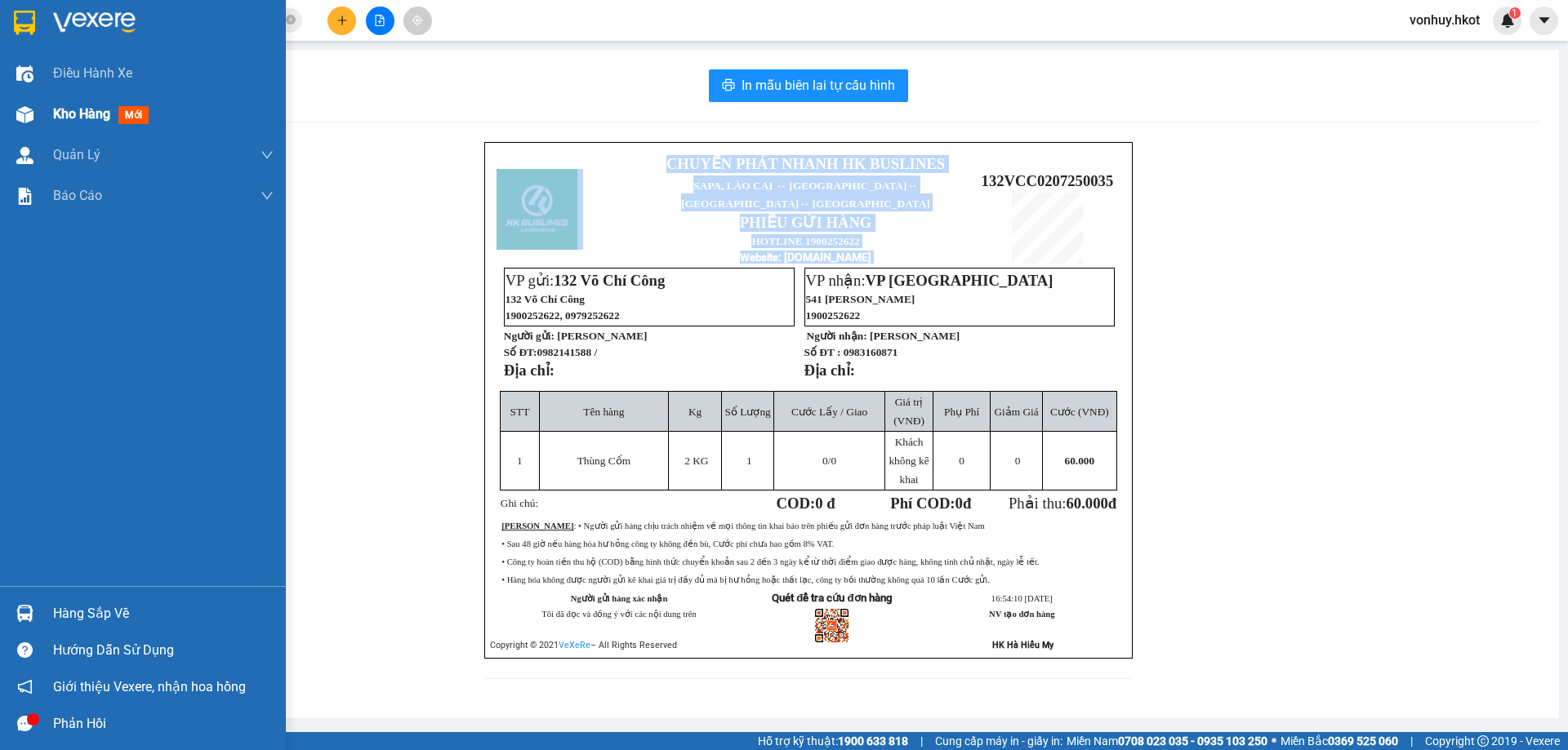
click at [78, 112] on span "Kho hàng" at bounding box center [82, 114] width 57 height 15
